Goal: Find specific page/section: Find specific page/section

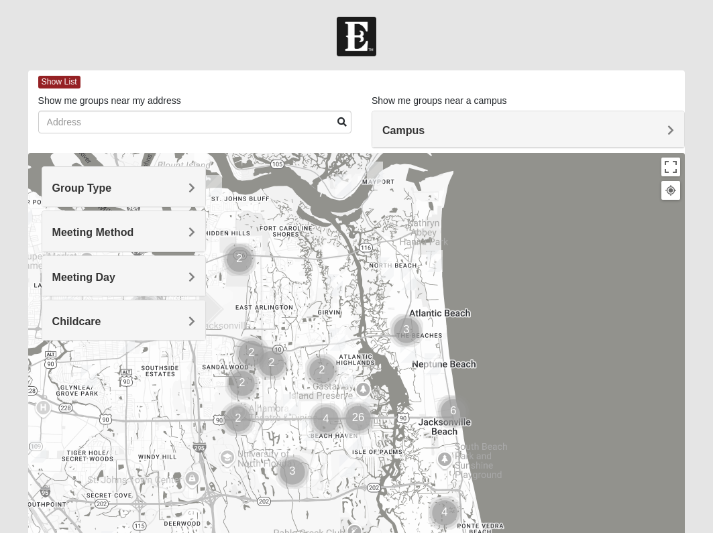
click at [112, 188] on span "Group Type" at bounding box center [82, 187] width 60 height 11
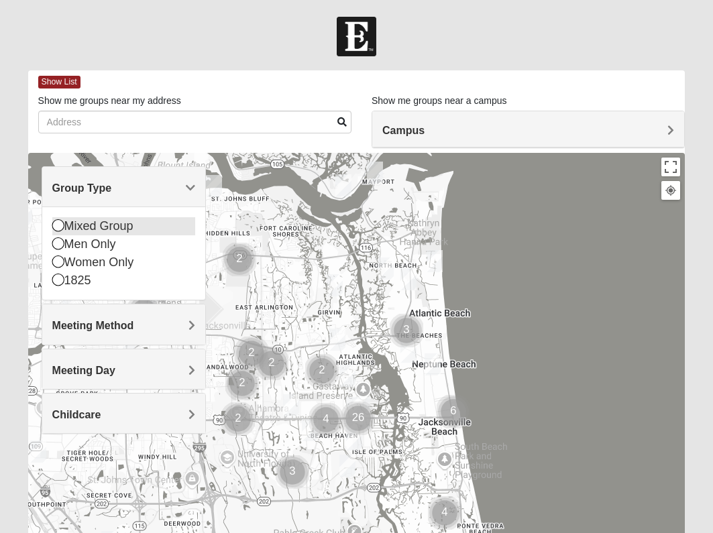
click at [58, 227] on icon at bounding box center [58, 225] width 12 height 12
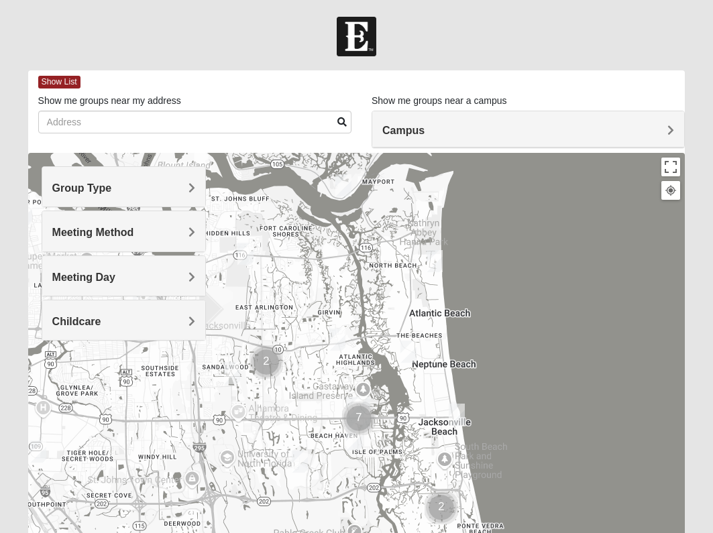
click at [170, 240] on div "Meeting Method" at bounding box center [123, 231] width 163 height 40
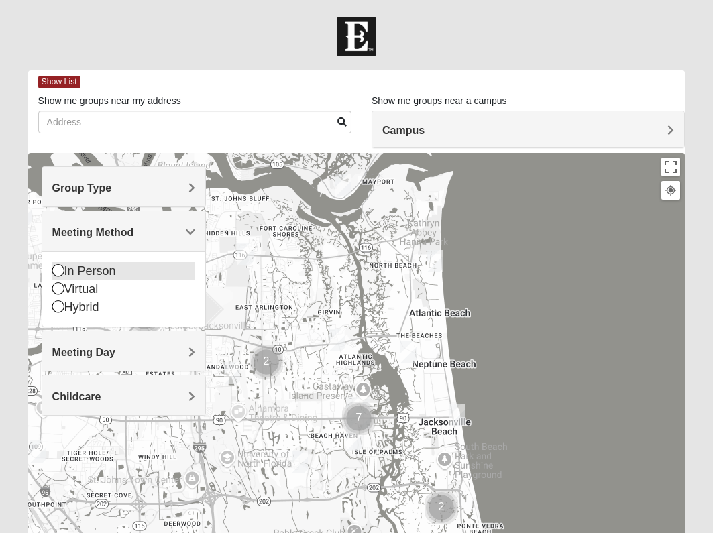
click at [93, 274] on div "In Person" at bounding box center [123, 271] width 143 height 18
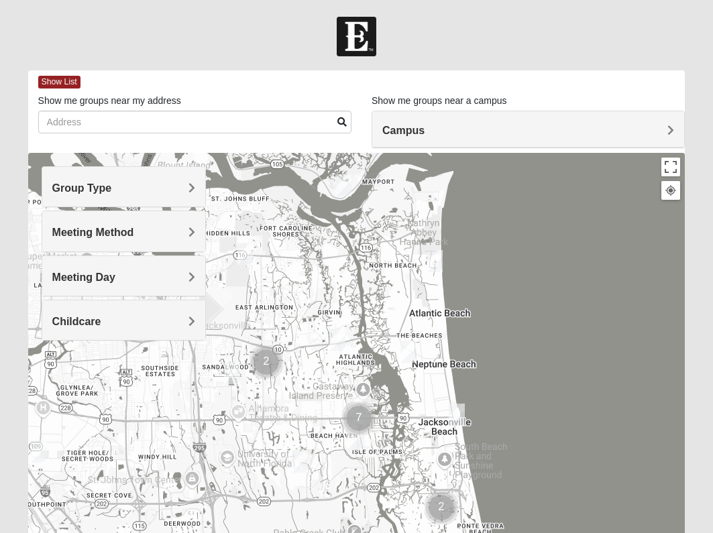
click at [187, 278] on h4 "Meeting Day" at bounding box center [123, 277] width 143 height 13
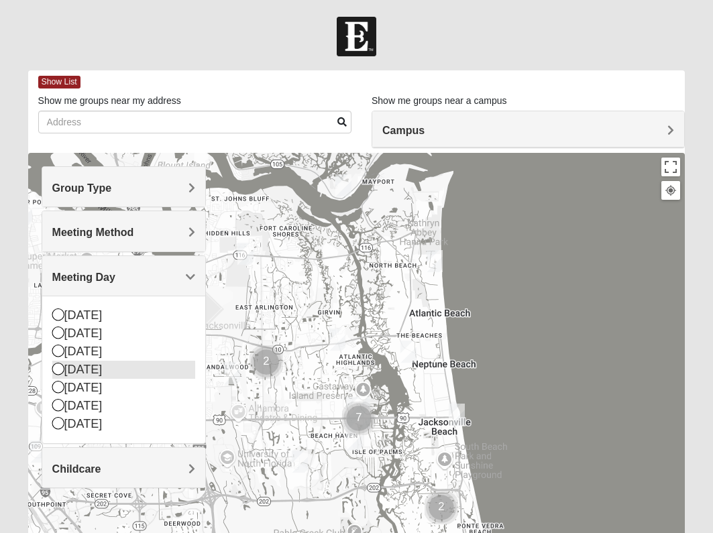
click at [124, 373] on div "[DATE]" at bounding box center [123, 370] width 143 height 18
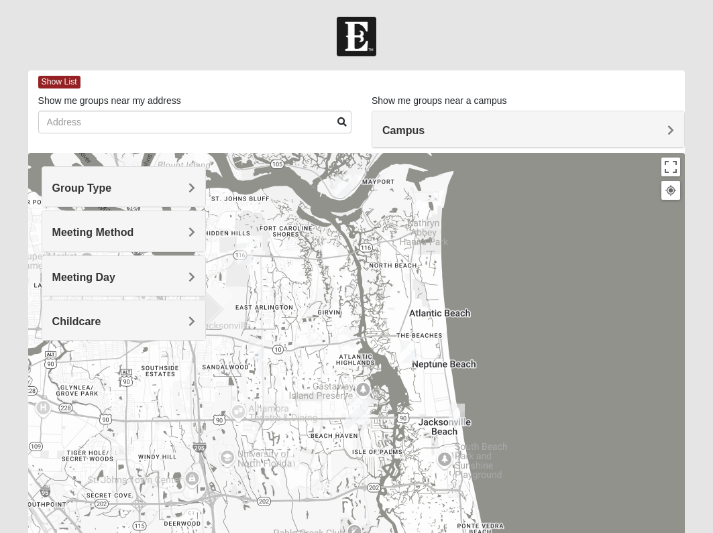
click at [187, 319] on h4 "Childcare" at bounding box center [123, 321] width 143 height 13
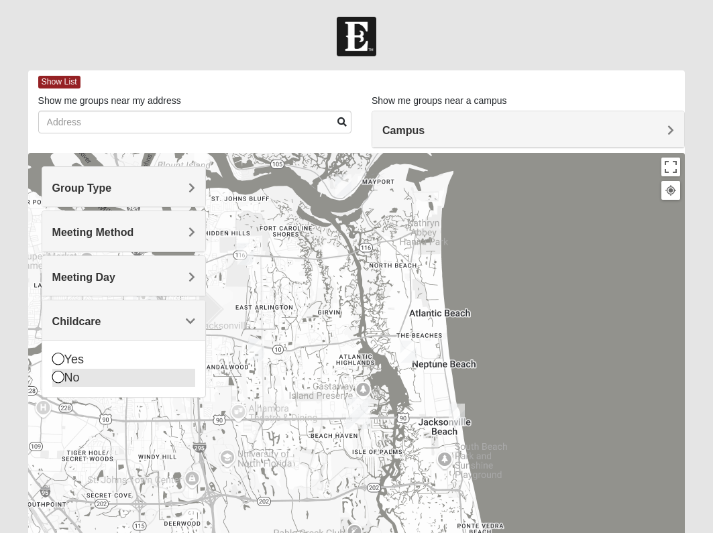
click at [148, 378] on div "No" at bounding box center [123, 378] width 143 height 18
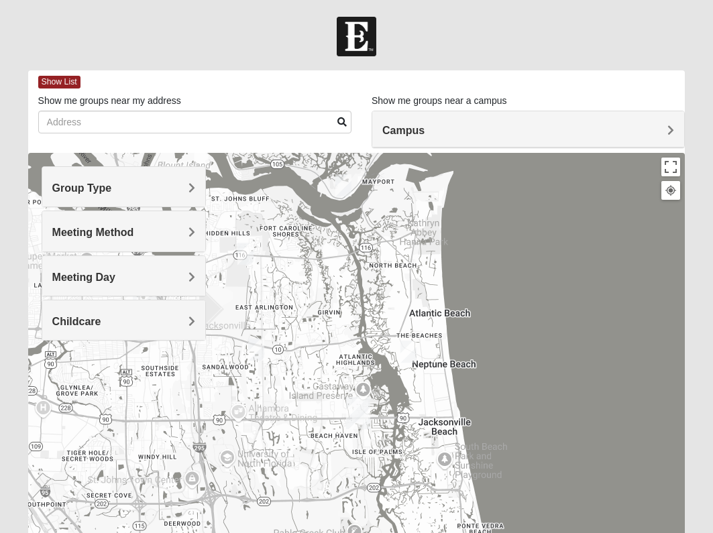
click at [583, 129] on h4 "Campus" at bounding box center [528, 130] width 292 height 13
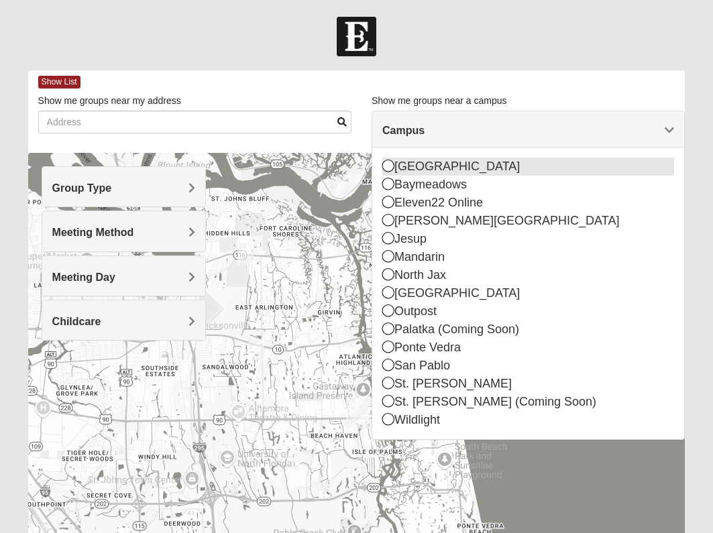
click at [388, 171] on icon at bounding box center [388, 166] width 12 height 12
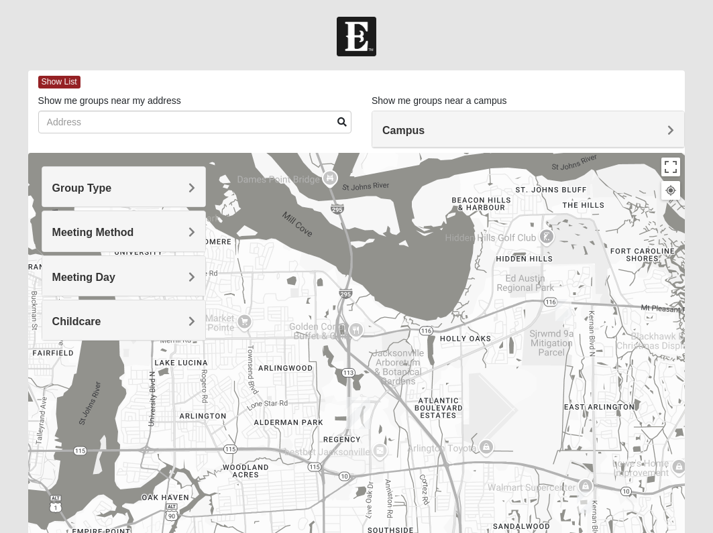
click at [429, 132] on h4 "Campus" at bounding box center [528, 130] width 292 height 13
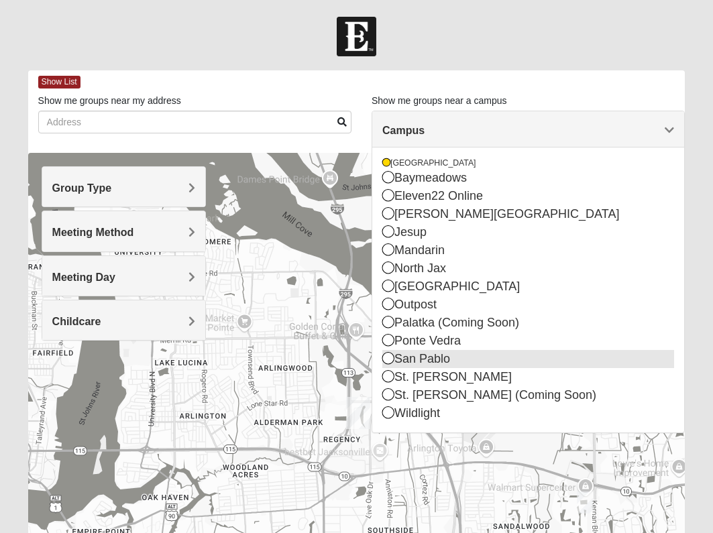
click at [417, 360] on div "San Pablo" at bounding box center [528, 359] width 292 height 18
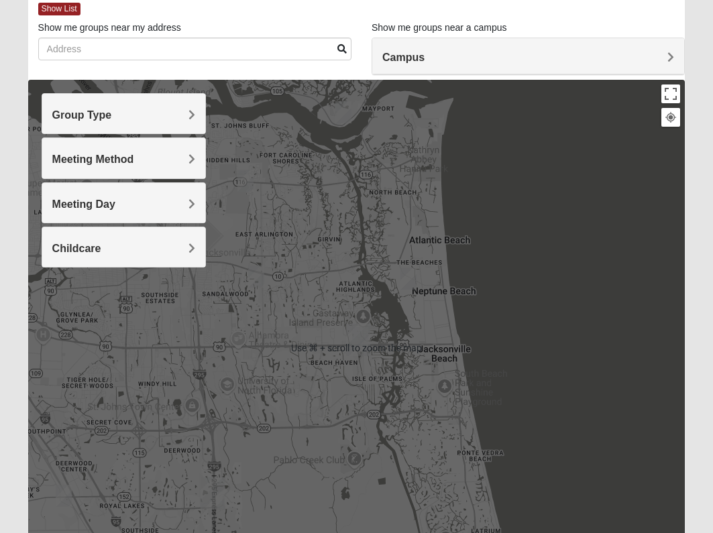
scroll to position [76, 0]
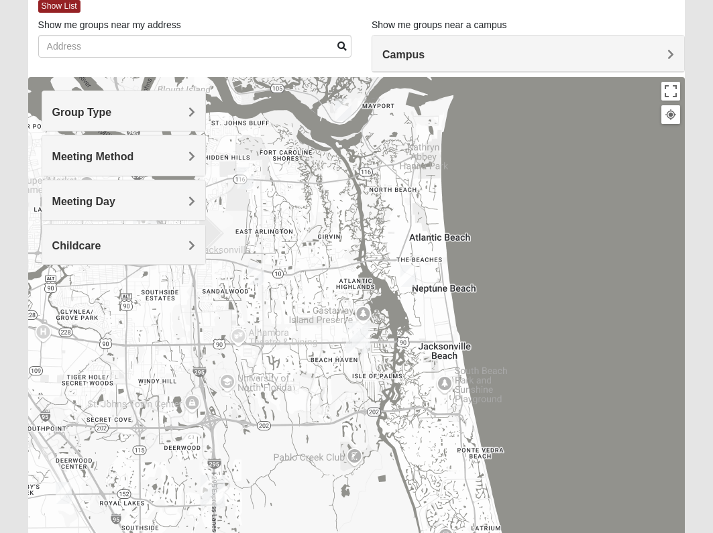
click at [255, 274] on img "Mixed Maytum 32224" at bounding box center [256, 274] width 16 height 22
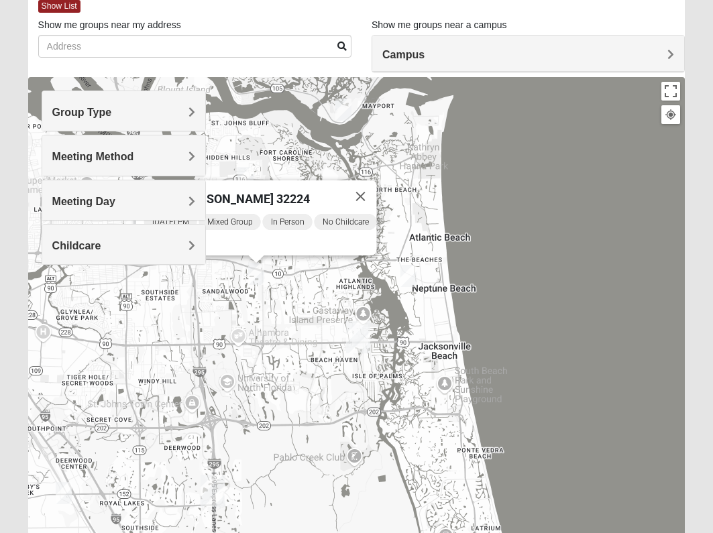
click at [233, 214] on span "Mixed Group" at bounding box center [229, 222] width 62 height 16
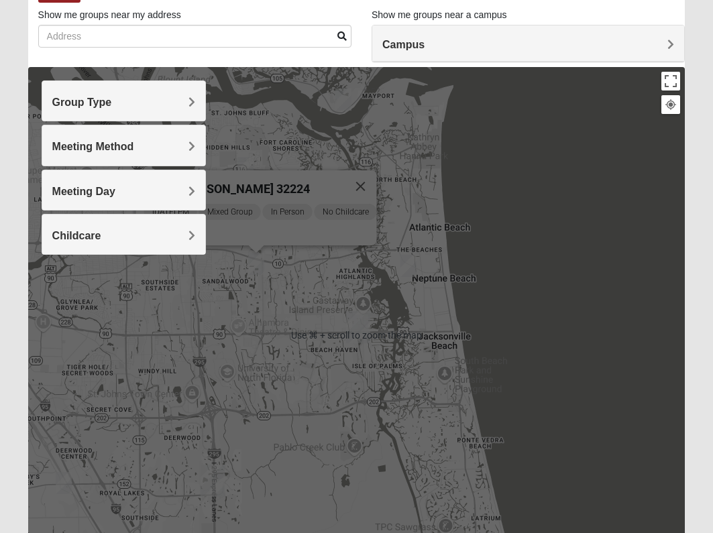
scroll to position [88, 0]
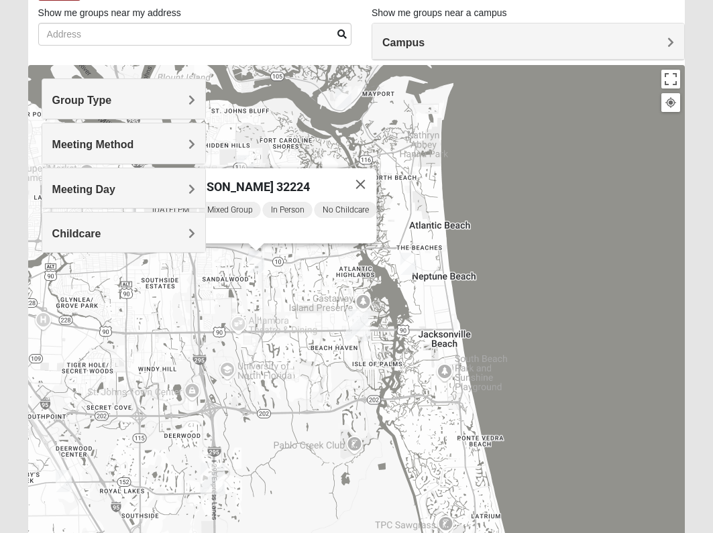
click at [410, 266] on img "Mixed Carter 32266" at bounding box center [408, 264] width 16 height 22
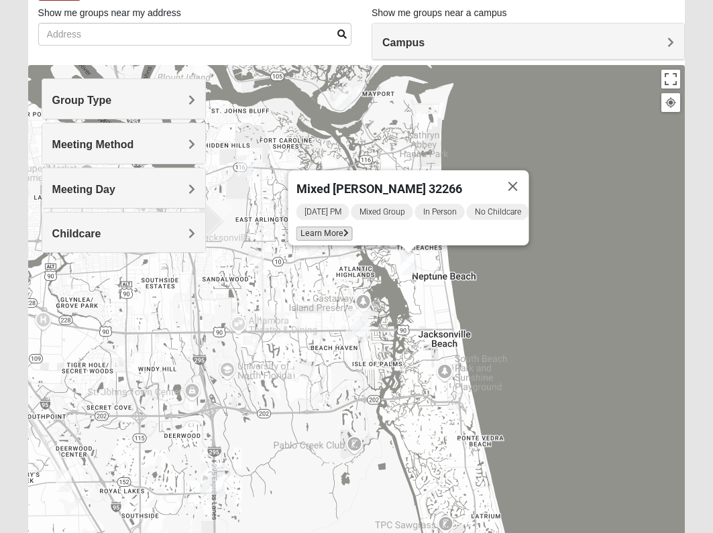
click at [325, 227] on span "Learn More" at bounding box center [324, 234] width 56 height 14
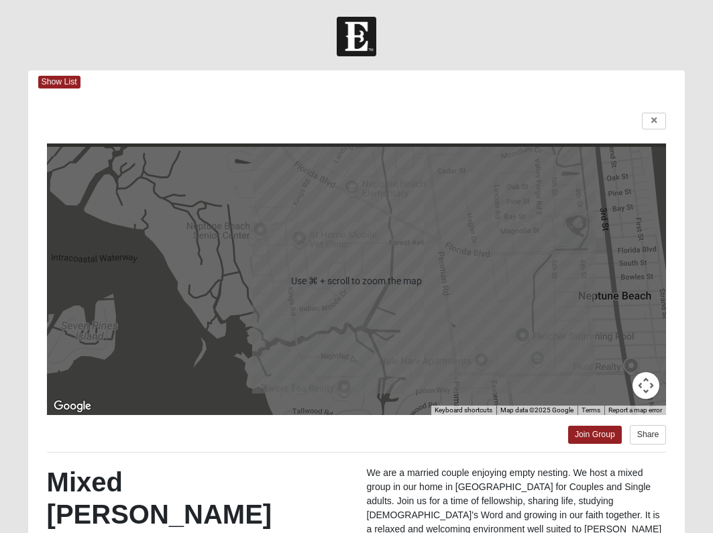
scroll to position [0, 0]
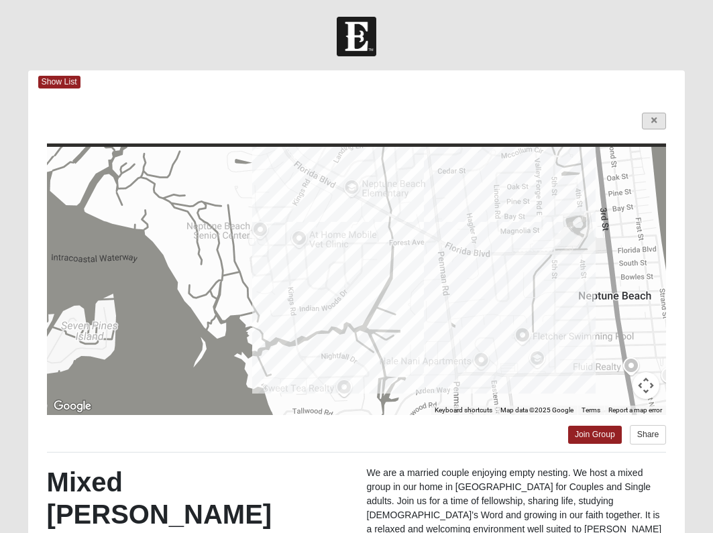
click at [648, 124] on link at bounding box center [654, 121] width 24 height 17
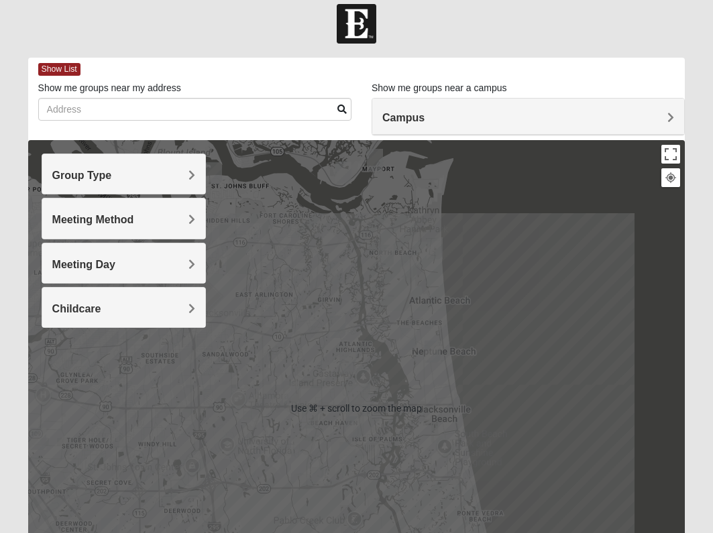
scroll to position [25, 0]
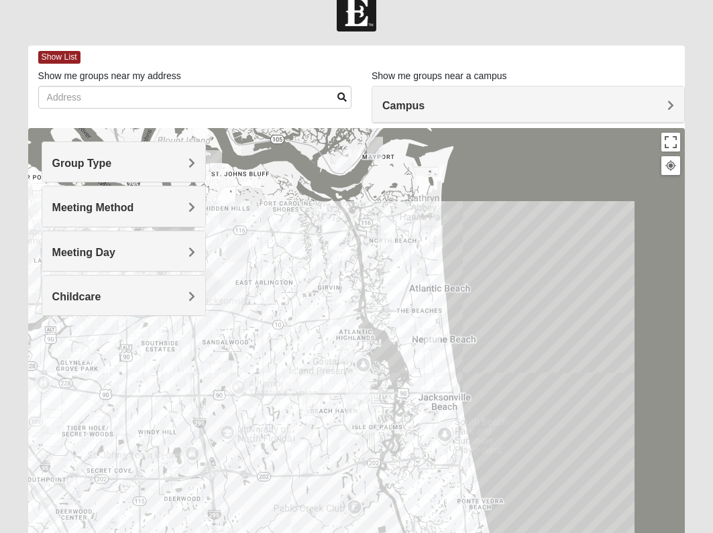
click at [184, 162] on h4 "Group Type" at bounding box center [123, 163] width 143 height 13
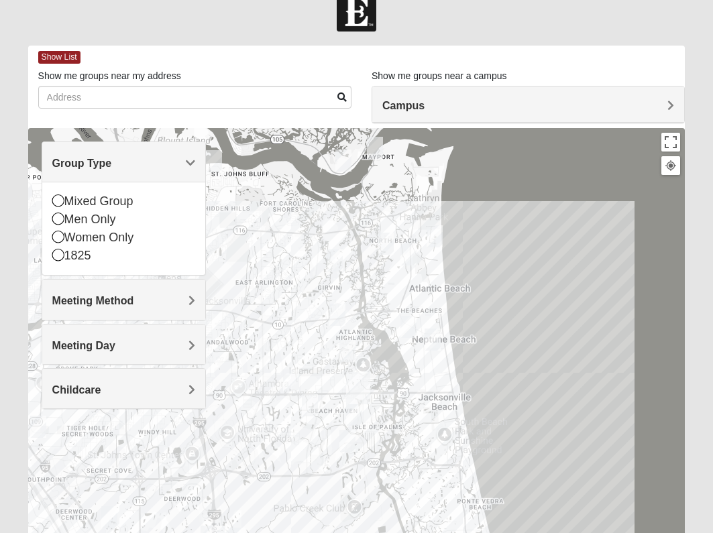
click at [230, 209] on div at bounding box center [356, 396] width 657 height 536
